Goal: Navigation & Orientation: Find specific page/section

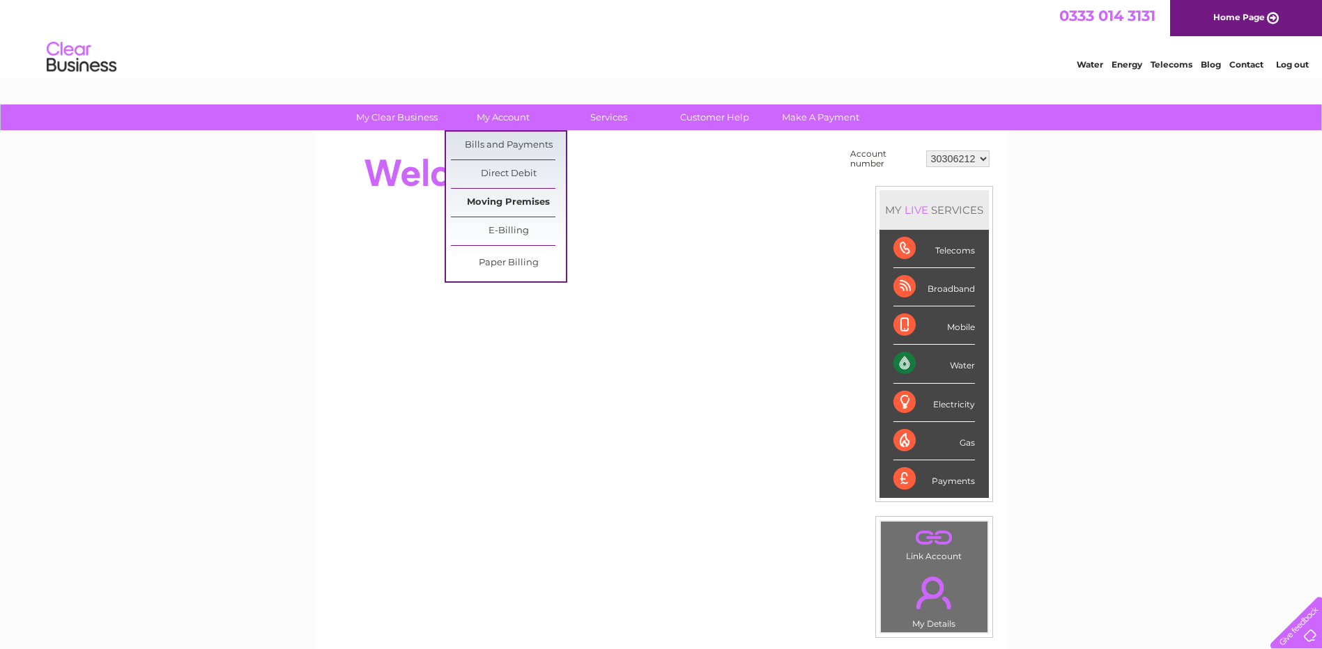
click at [498, 206] on link "Moving Premises" at bounding box center [508, 203] width 115 height 28
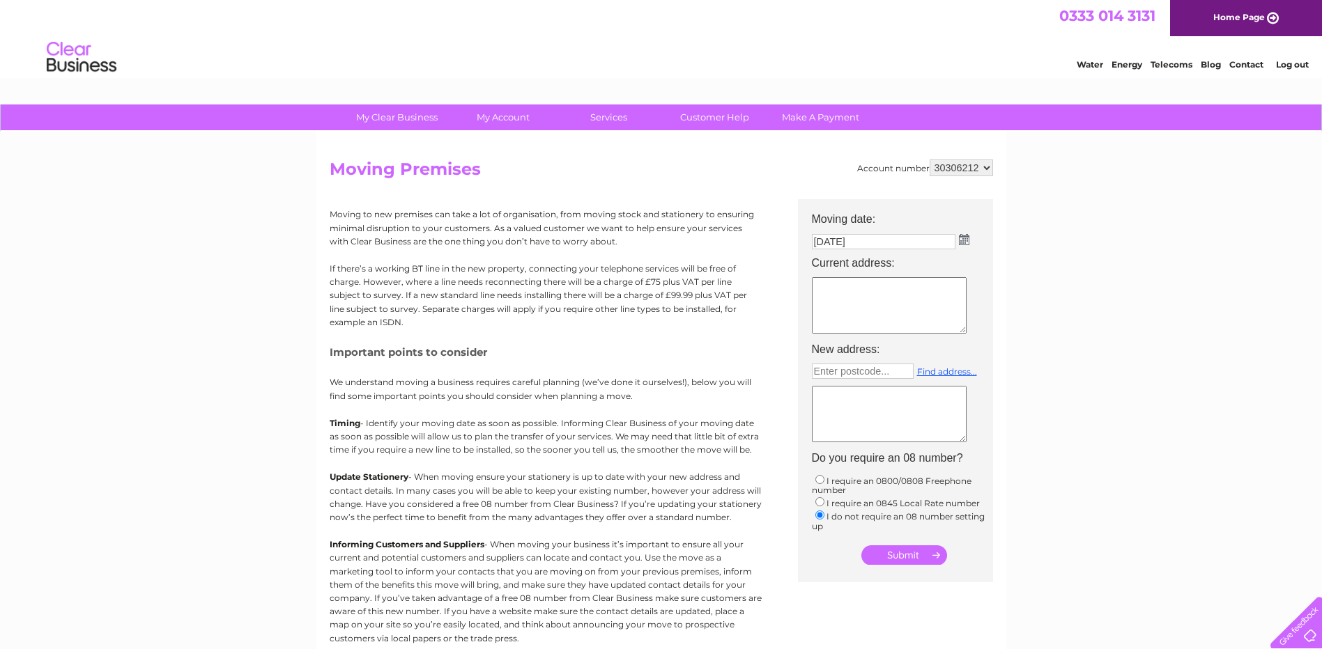
click at [1096, 64] on link "Water" at bounding box center [1089, 64] width 26 height 10
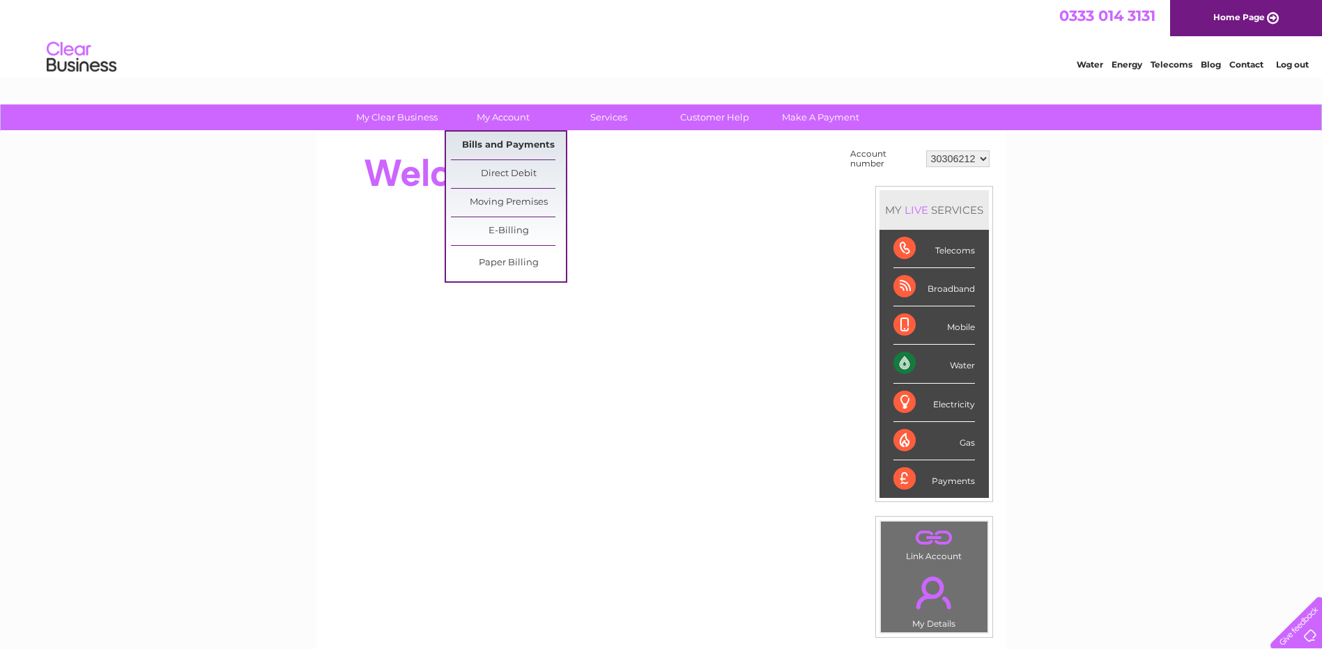
click at [511, 141] on link "Bills and Payments" at bounding box center [508, 146] width 115 height 28
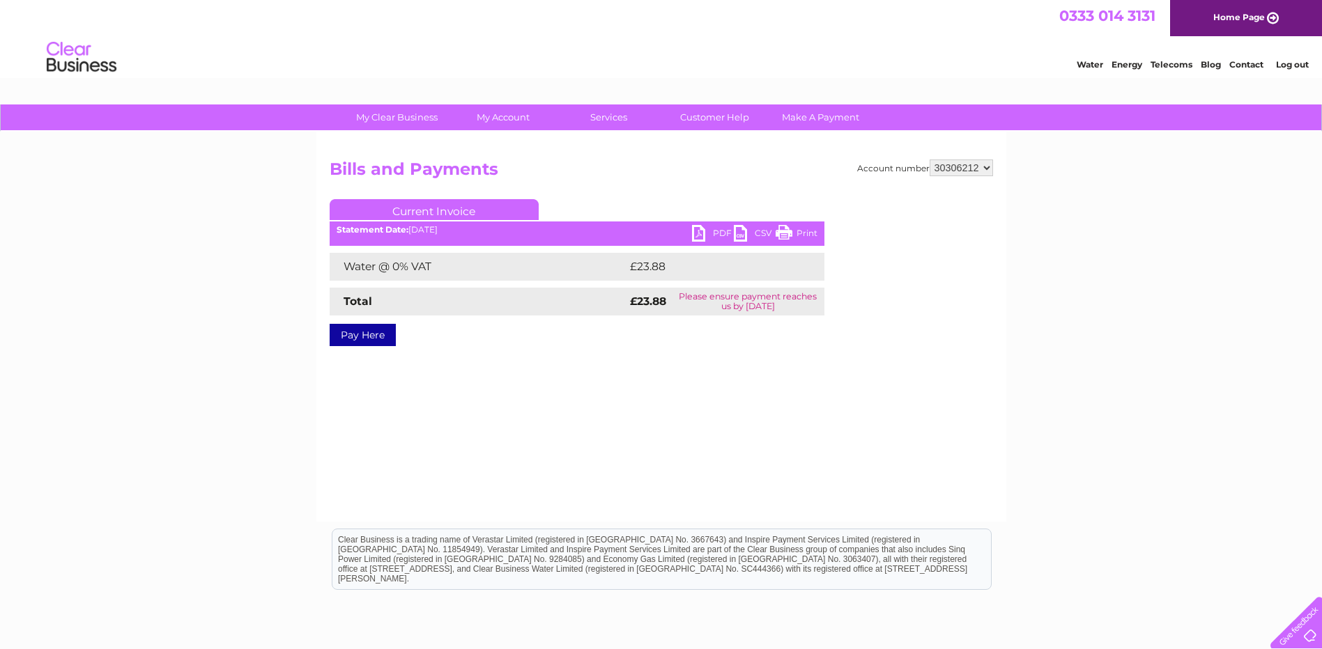
click at [707, 235] on link "PDF" at bounding box center [713, 235] width 42 height 20
click at [713, 113] on link "Customer Help" at bounding box center [714, 117] width 115 height 26
